Goal: Task Accomplishment & Management: Use online tool/utility

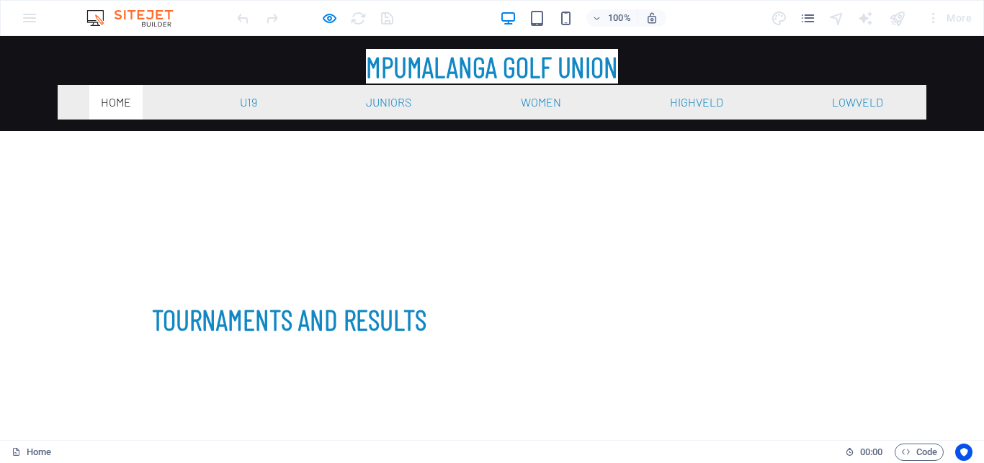
scroll to position [441, 0]
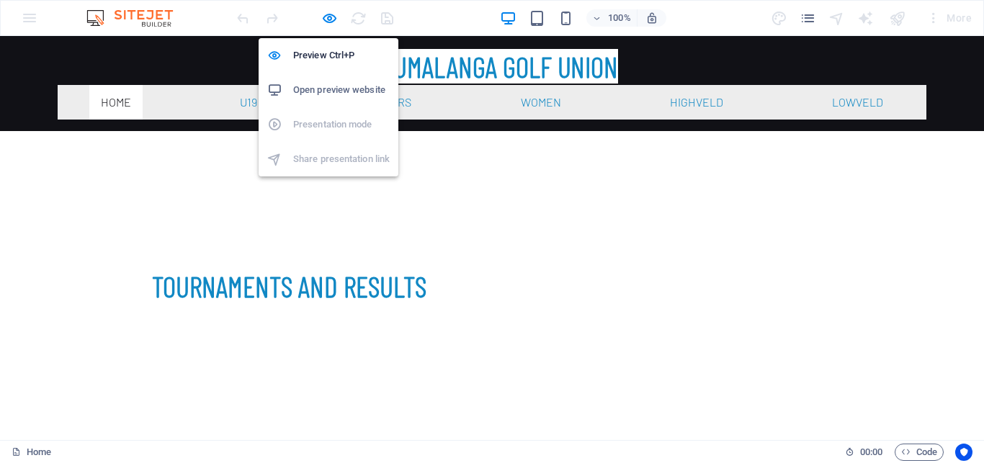
click at [330, 19] on icon "button" at bounding box center [329, 18] width 17 height 17
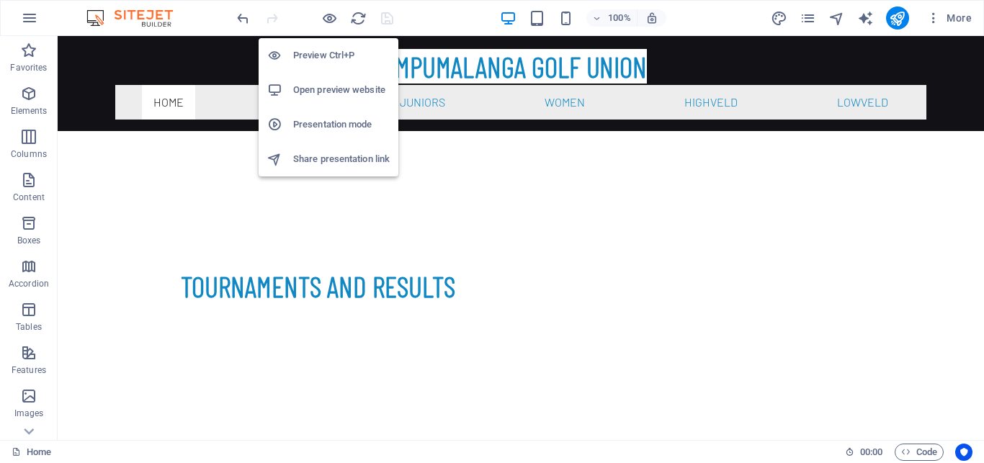
click at [331, 87] on h6 "Open preview website" at bounding box center [341, 89] width 97 height 17
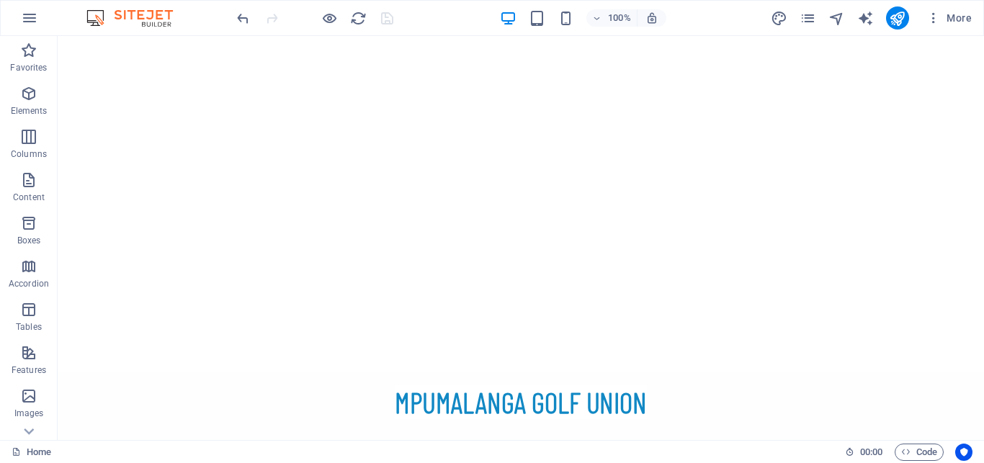
scroll to position [0, 0]
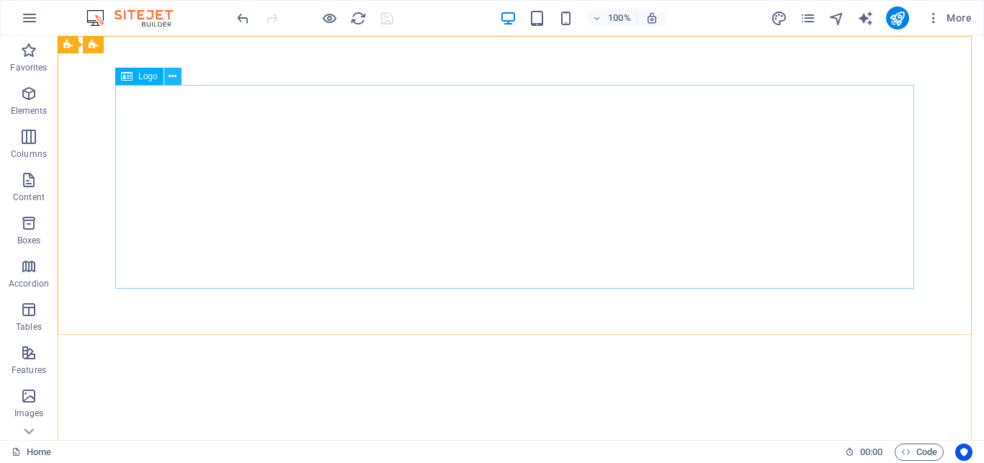
click at [175, 76] on icon at bounding box center [173, 76] width 8 height 15
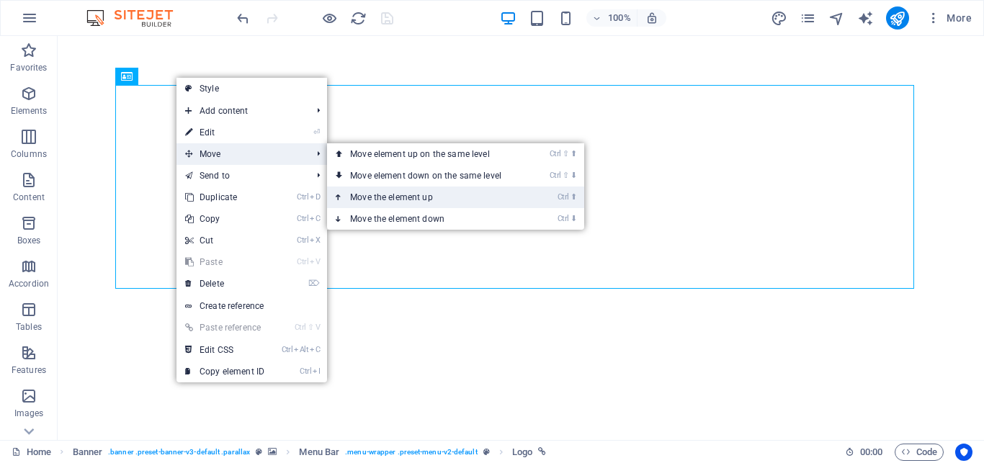
click at [380, 197] on link "Ctrl ⬆ Move the element up" at bounding box center [428, 198] width 203 height 22
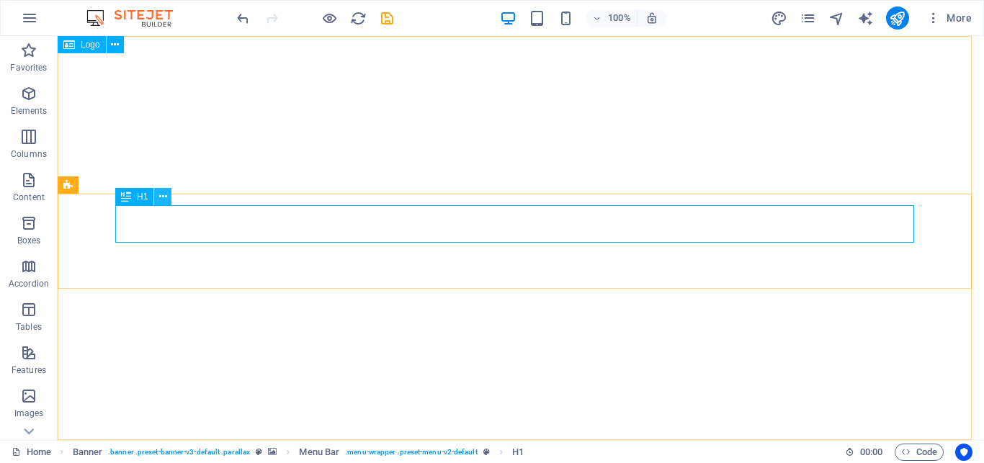
click at [166, 196] on icon at bounding box center [163, 196] width 8 height 15
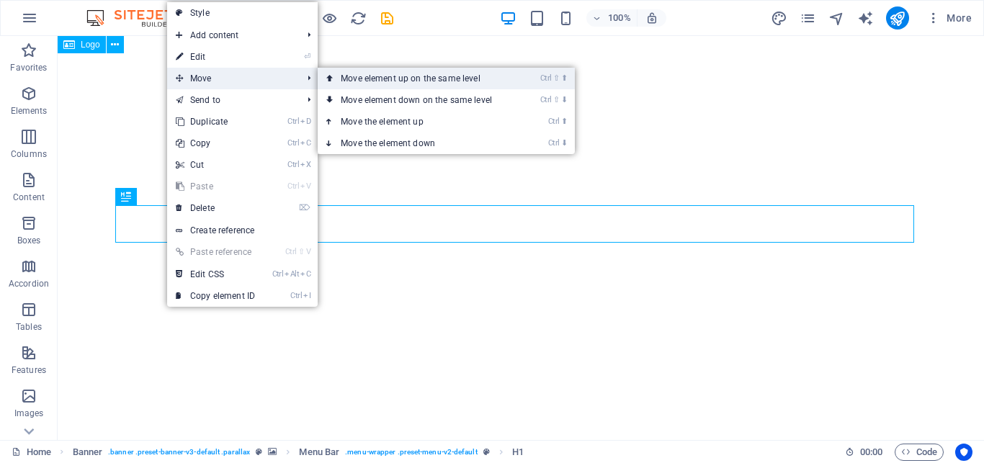
click at [373, 74] on link "Ctrl ⇧ ⬆ Move element up on the same level" at bounding box center [419, 79] width 203 height 22
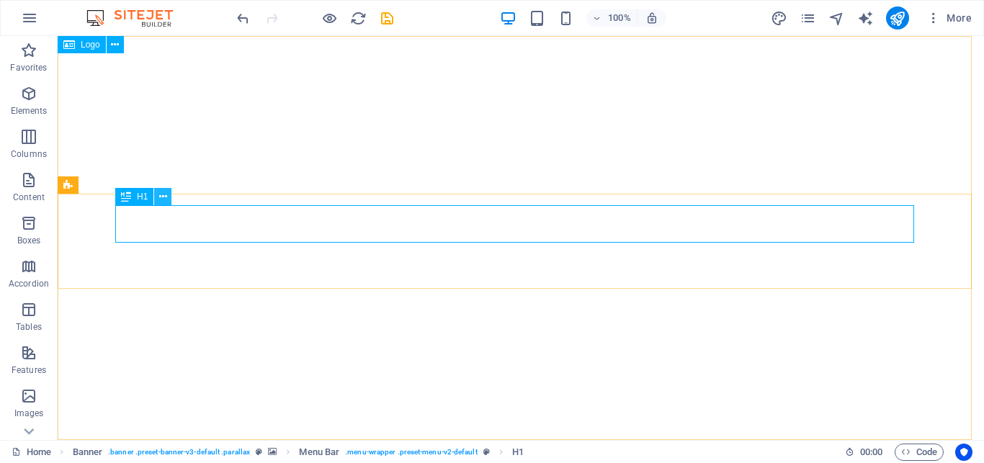
click at [160, 195] on icon at bounding box center [163, 196] width 8 height 15
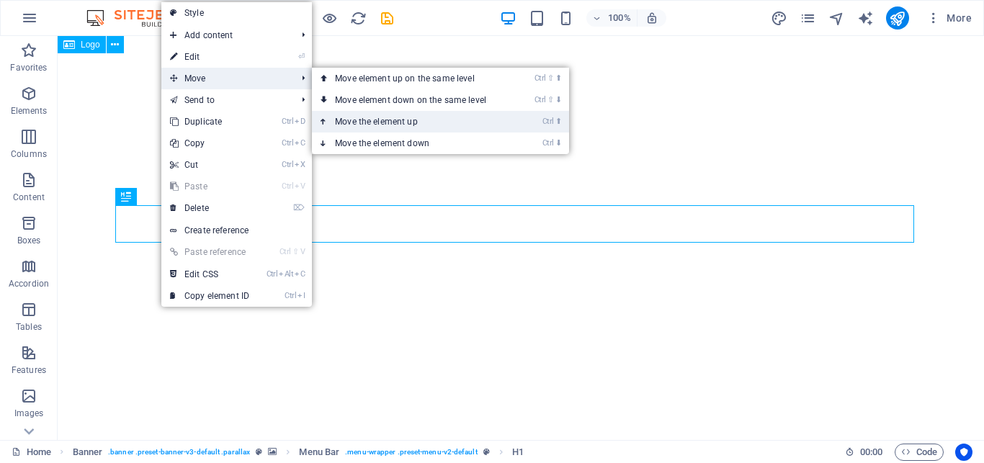
click at [372, 120] on link "Ctrl ⬆ Move the element up" at bounding box center [413, 122] width 203 height 22
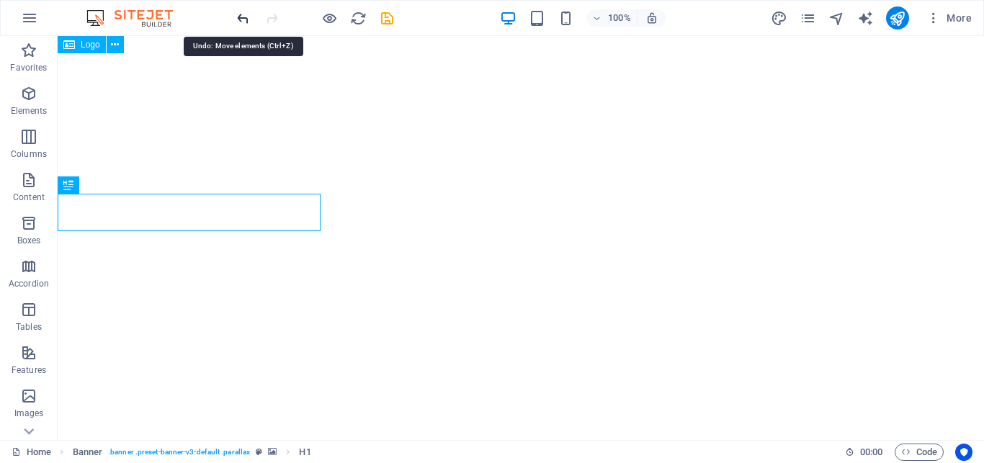
click at [239, 19] on icon "undo" at bounding box center [243, 18] width 17 height 17
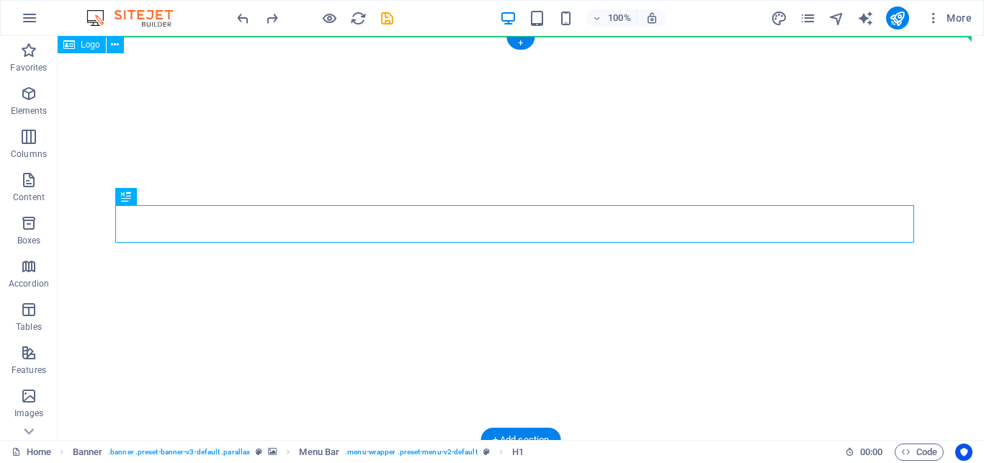
drag, startPoint x: 879, startPoint y: 212, endPoint x: 890, endPoint y: 84, distance: 129.4
click at [890, 84] on div "MPUMALANGA GOLF UNION Home U19 Juniors Rankings U19s U17s U15s U13s Girls RTHG …" at bounding box center [521, 422] width 926 height 772
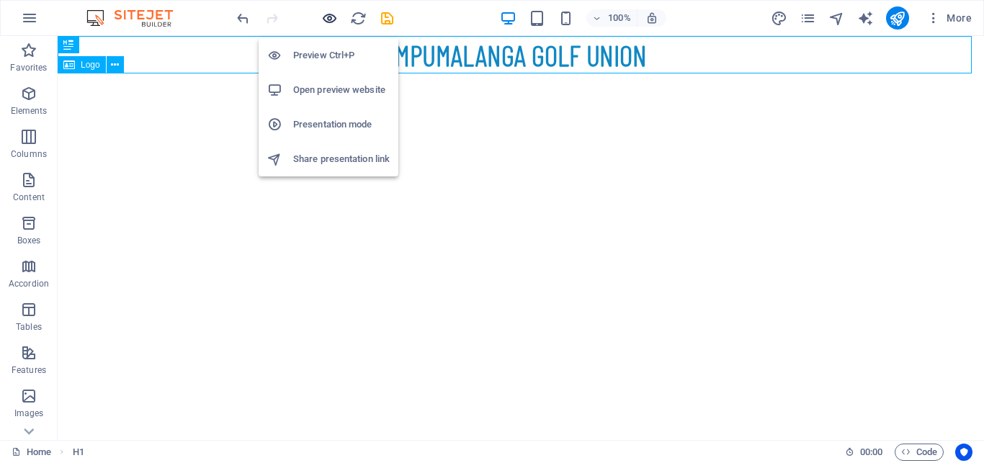
click at [323, 19] on icon "button" at bounding box center [329, 18] width 17 height 17
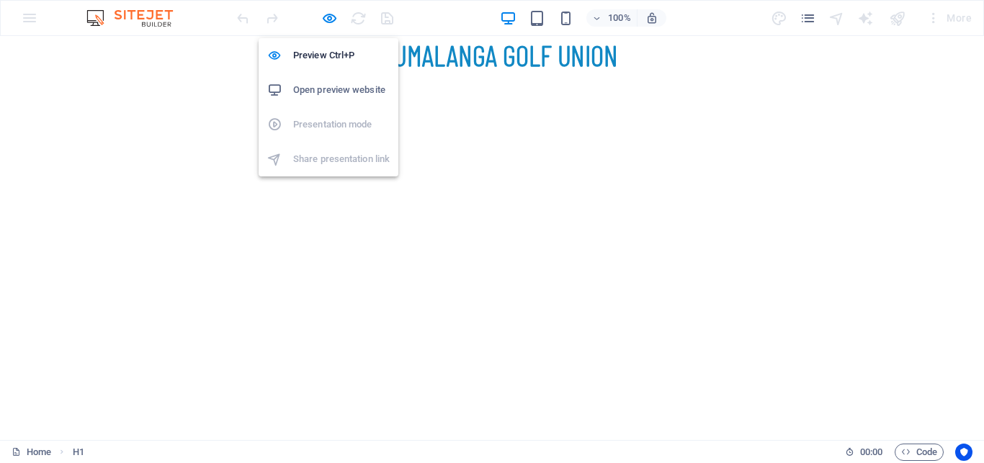
click at [321, 85] on h6 "Open preview website" at bounding box center [341, 89] width 97 height 17
